Goal: Information Seeking & Learning: Find specific fact

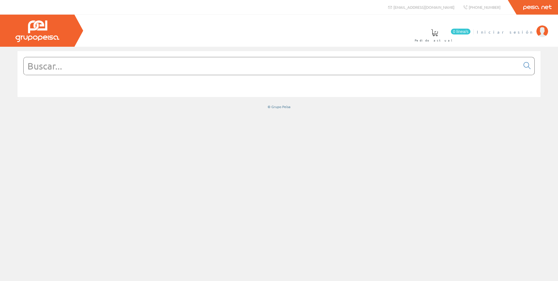
click at [526, 33] on span "Iniciar sesión" at bounding box center [505, 32] width 57 height 6
click at [123, 68] on input "text" at bounding box center [272, 66] width 497 height 18
paste input "NSYSFELB"
type input "NSYSFELB"
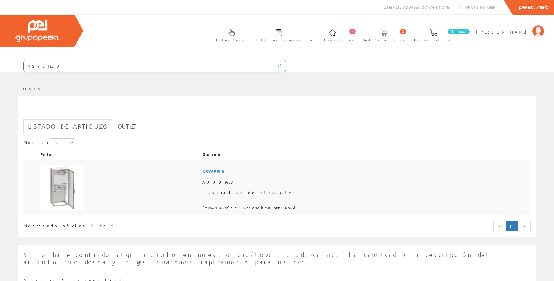
click at [163, 183] on td at bounding box center [119, 187] width 162 height 55
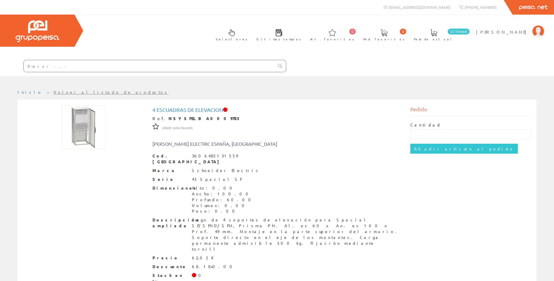
click at [144, 62] on div at bounding box center [143, 66] width 286 height 20
click at [144, 63] on input "text" at bounding box center [149, 66] width 251 height 12
paste input "LC1E0910BD"
type input "LC1E0910BD"
